Goal: Task Accomplishment & Management: Use online tool/utility

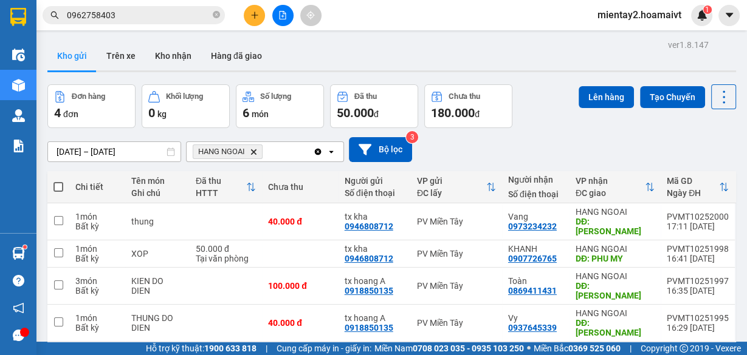
click at [60, 184] on span at bounding box center [58, 187] width 10 height 10
click at [58, 181] on input "checkbox" at bounding box center [58, 181] width 0 height 0
checkbox input "true"
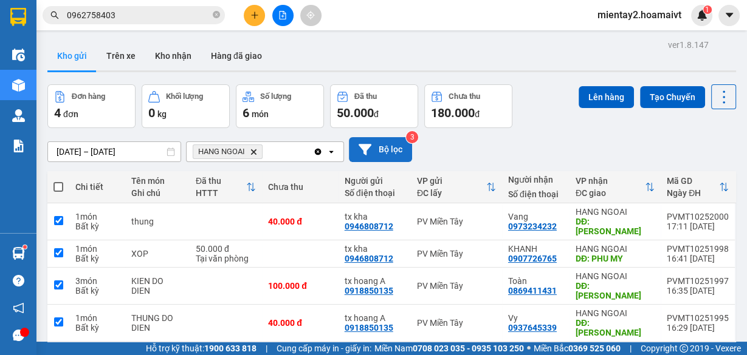
checkbox input "true"
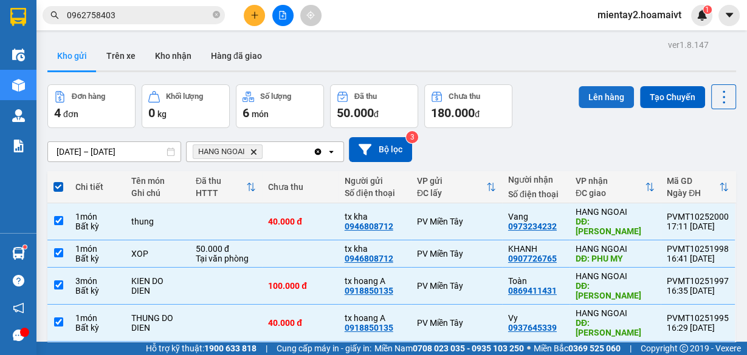
click at [594, 90] on button "Lên hàng" at bounding box center [605, 97] width 55 height 22
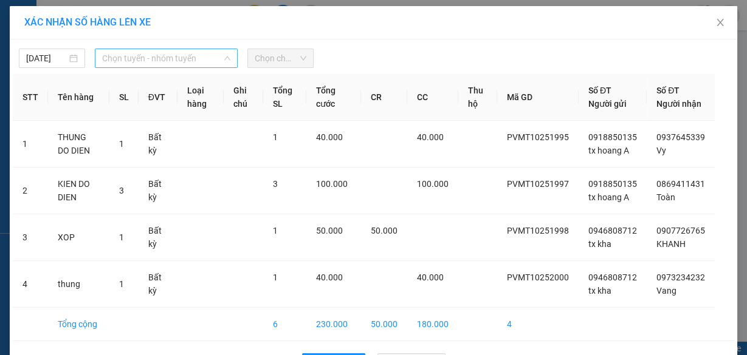
click at [146, 56] on span "Chọn tuyến - nhóm tuyến" at bounding box center [166, 58] width 128 height 18
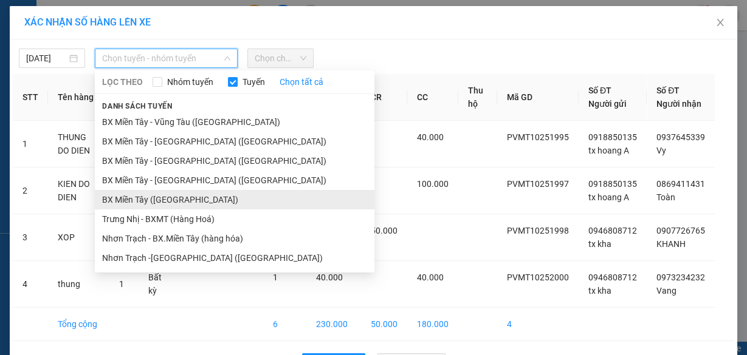
click at [171, 202] on li "BX Miền Tây ([GEOGRAPHIC_DATA])" at bounding box center [235, 199] width 280 height 19
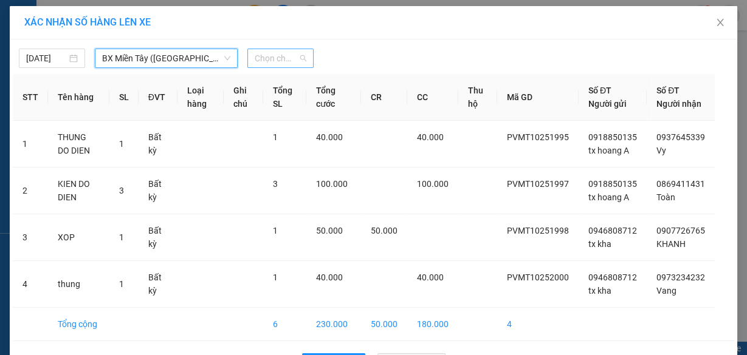
click at [256, 56] on span "Chọn chuyến" at bounding box center [281, 58] width 52 height 18
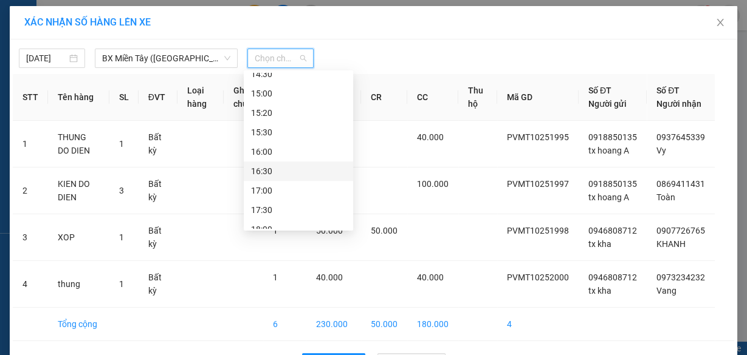
scroll to position [700, 0]
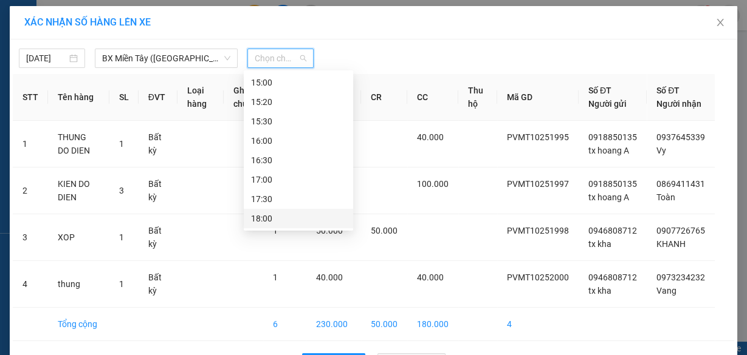
click at [283, 218] on div "18:00" at bounding box center [298, 218] width 95 height 13
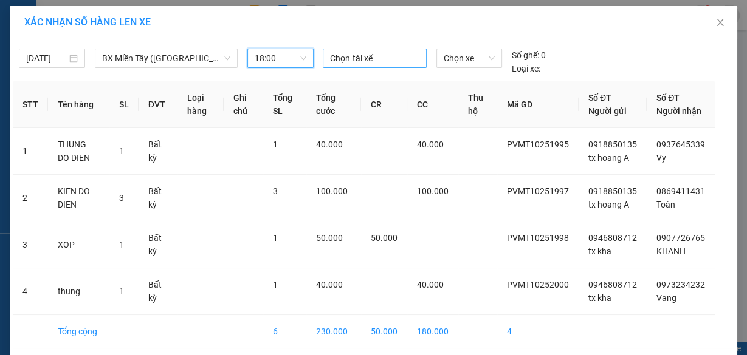
click at [349, 55] on div at bounding box center [374, 58] width 97 height 15
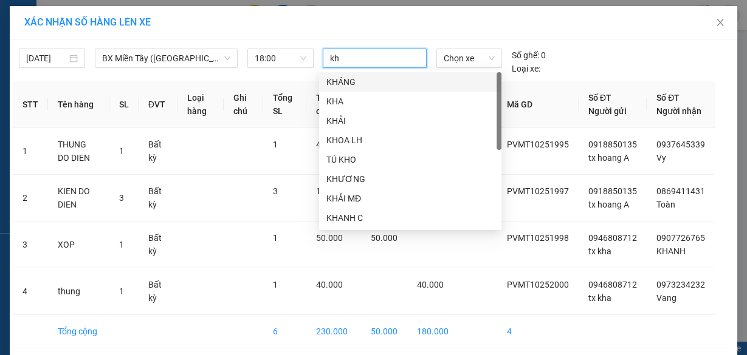
type input "kha"
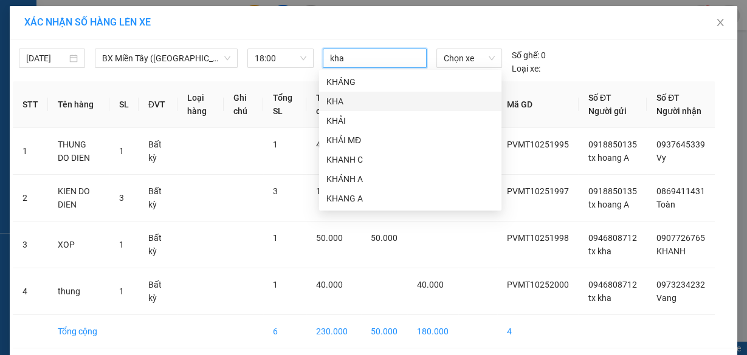
drag, startPoint x: 337, startPoint y: 102, endPoint x: 413, endPoint y: 69, distance: 83.0
click at [338, 102] on div "KHA" at bounding box center [410, 101] width 168 height 13
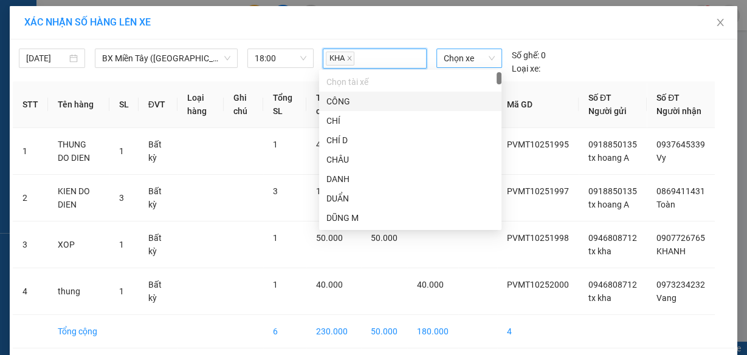
click at [458, 53] on span "Chọn xe" at bounding box center [469, 58] width 51 height 18
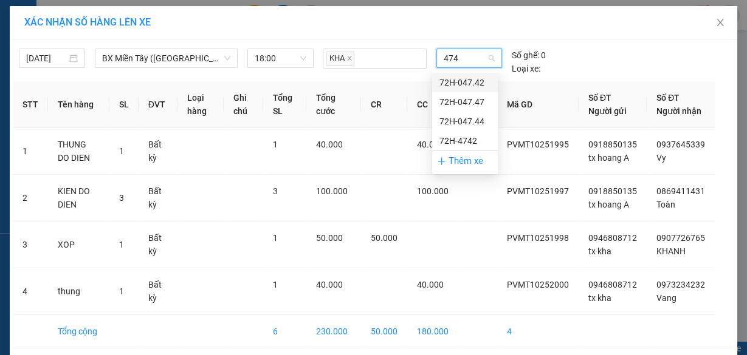
type input "4747"
click at [487, 77] on div "72H-047.47" at bounding box center [464, 82] width 51 height 13
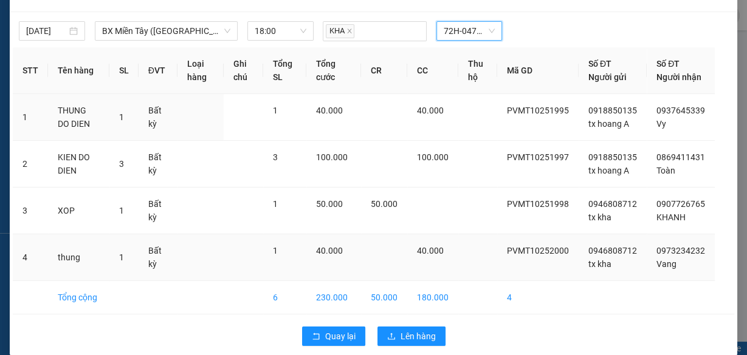
scroll to position [53, 0]
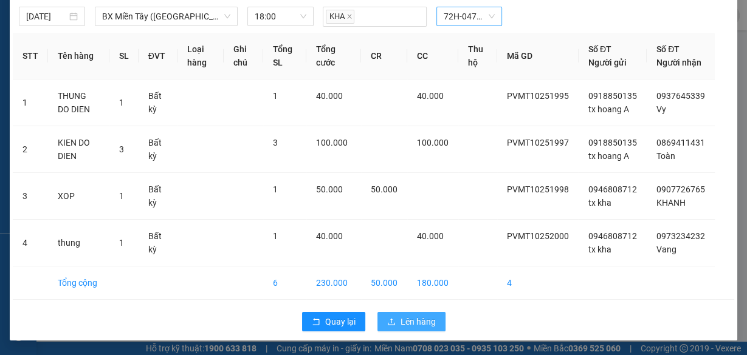
click at [434, 324] on button "Lên hàng" at bounding box center [411, 321] width 68 height 19
